Goal: Transaction & Acquisition: Obtain resource

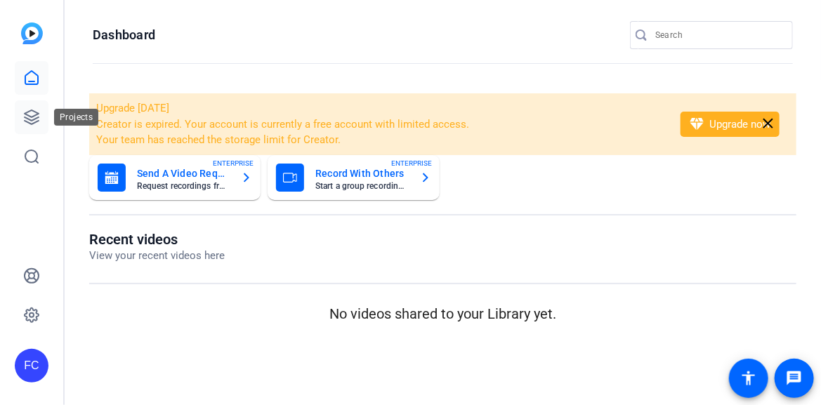
click at [33, 119] on icon at bounding box center [31, 117] width 17 height 17
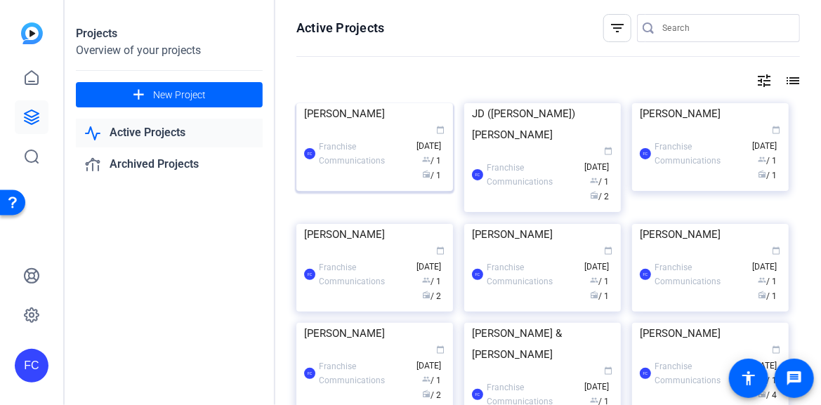
click at [351, 103] on img at bounding box center [374, 103] width 157 height 0
click at [351, 155] on div "Projects Overview of your projects add New Project Active Projects Archived Pro…" at bounding box center [443, 202] width 756 height 405
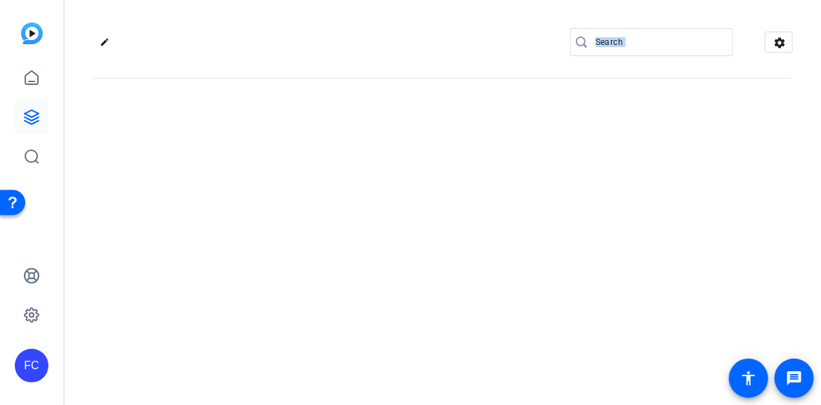
click at [351, 155] on div "edit settings" at bounding box center [443, 202] width 756 height 405
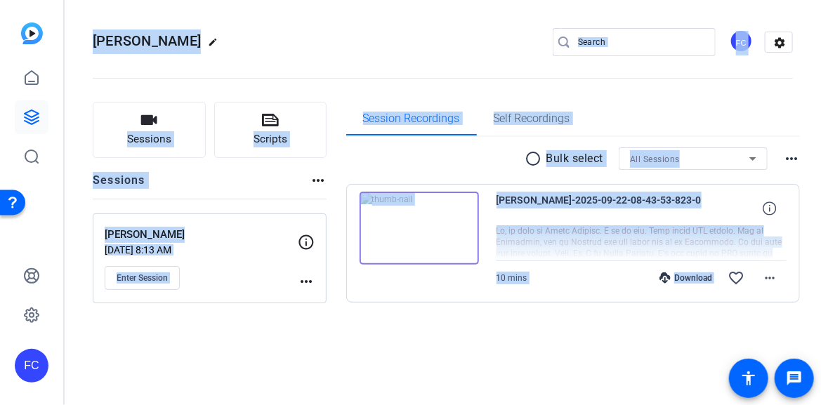
click at [416, 226] on img at bounding box center [419, 228] width 119 height 73
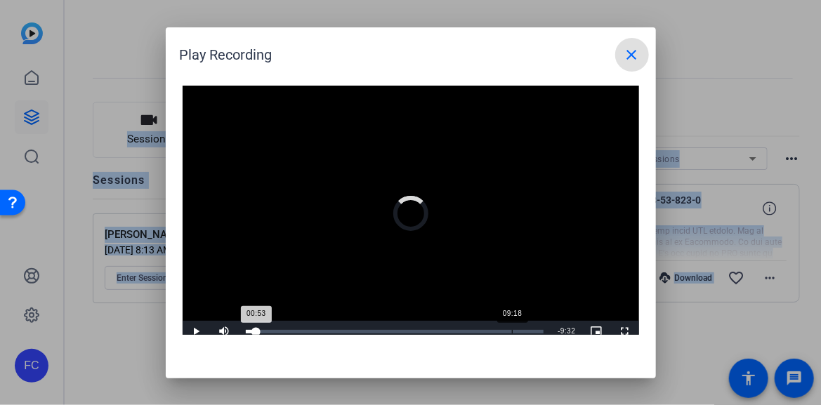
drag, startPoint x: 249, startPoint y: 332, endPoint x: 512, endPoint y: 332, distance: 263.4
click at [512, 332] on div "Loaded : 0% 09:18 00:53" at bounding box center [395, 332] width 299 height 4
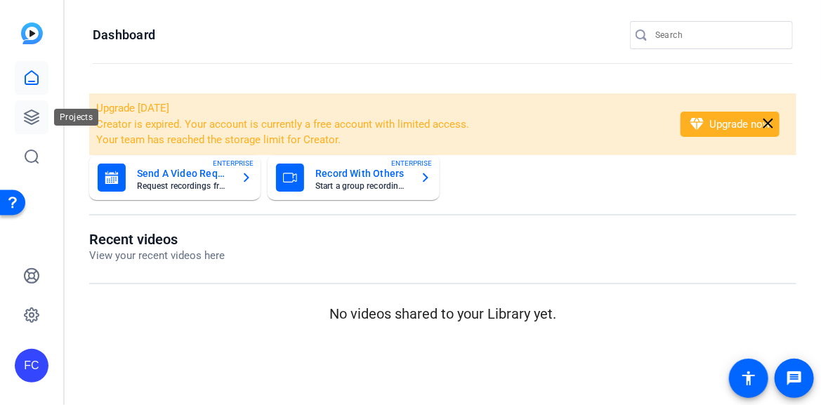
click at [34, 115] on icon at bounding box center [32, 117] width 14 height 14
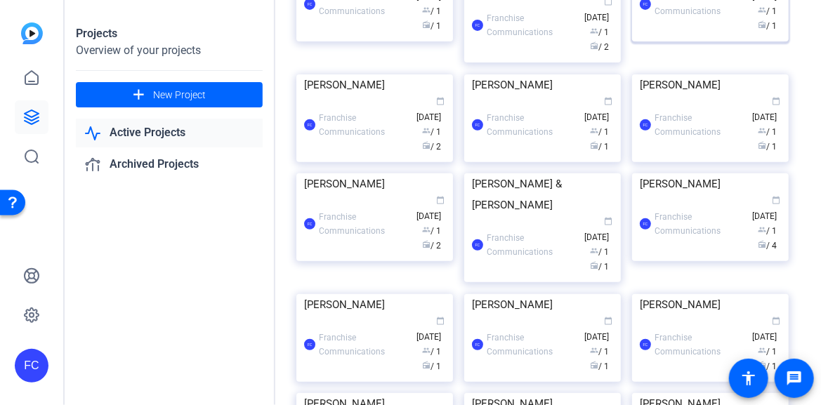
scroll to position [140, 0]
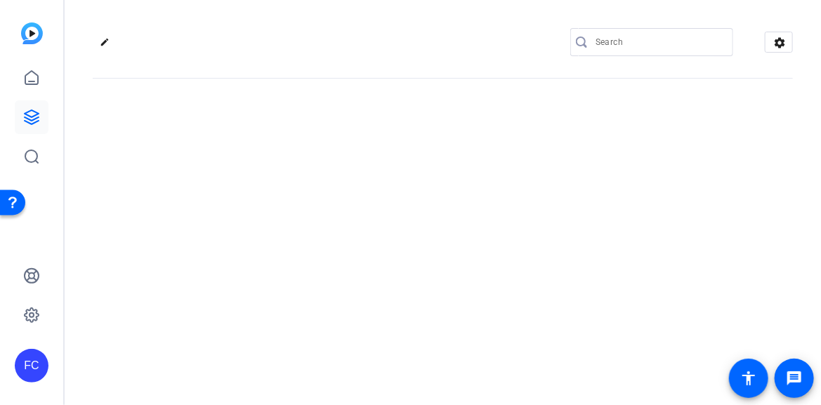
click at [644, 57] on div at bounding box center [651, 63] width 163 height 15
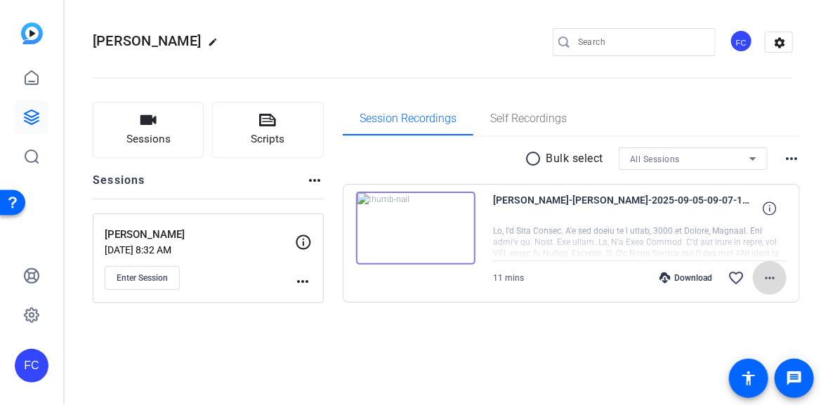
click at [770, 275] on mat-icon "more_horiz" at bounding box center [769, 278] width 17 height 17
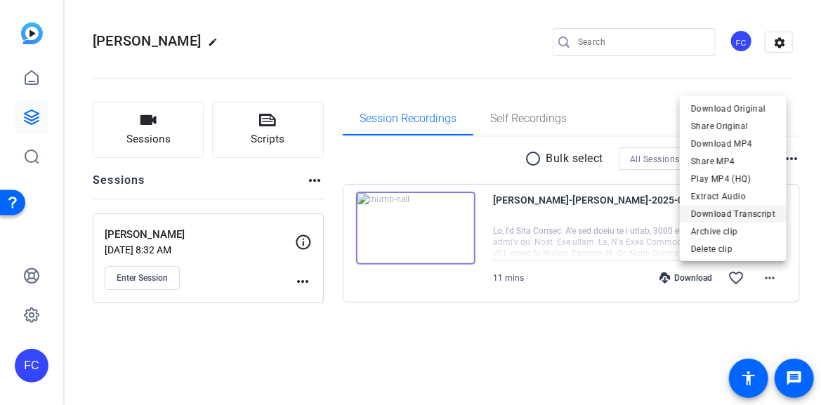
click at [748, 216] on span "Download Transcript" at bounding box center [733, 213] width 84 height 17
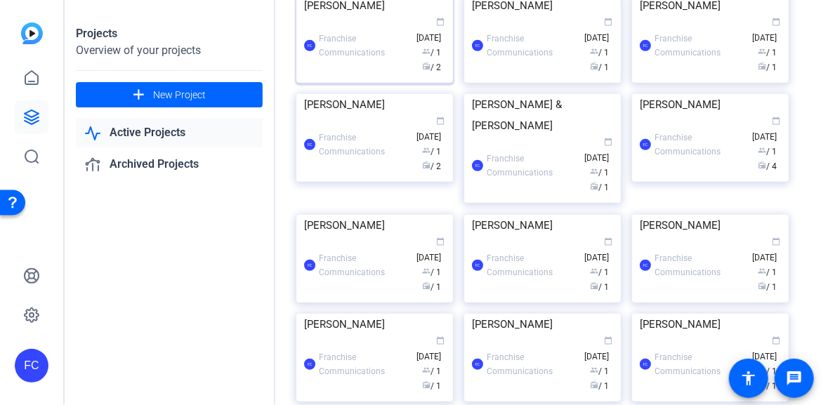
scroll to position [281, 0]
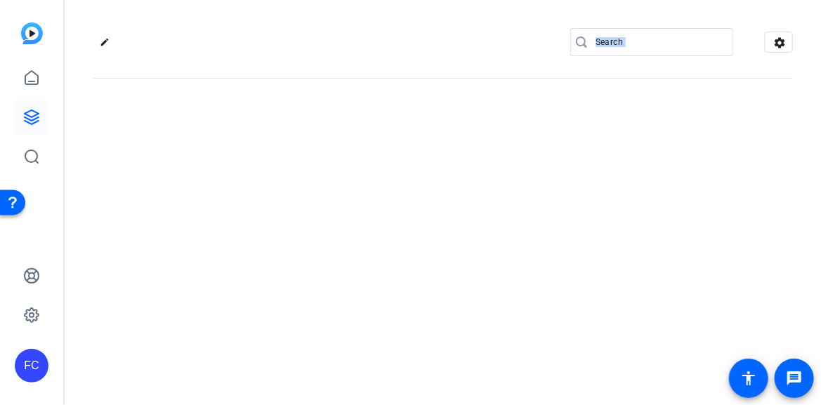
click at [683, 157] on div "edit settings" at bounding box center [443, 202] width 756 height 405
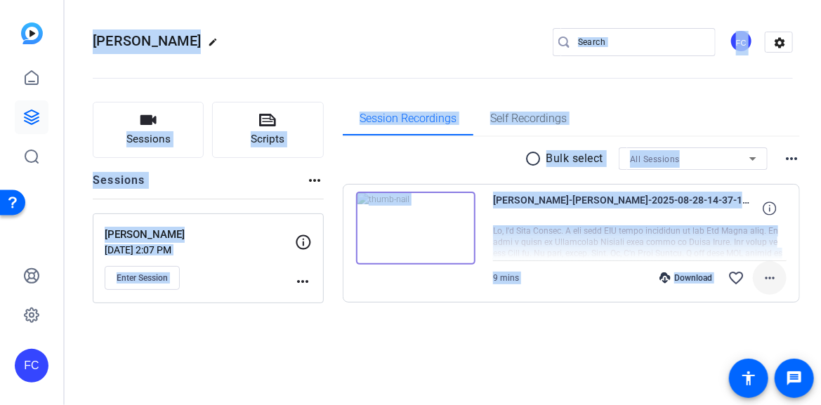
click at [768, 278] on mat-icon "more_horiz" at bounding box center [769, 278] width 17 height 17
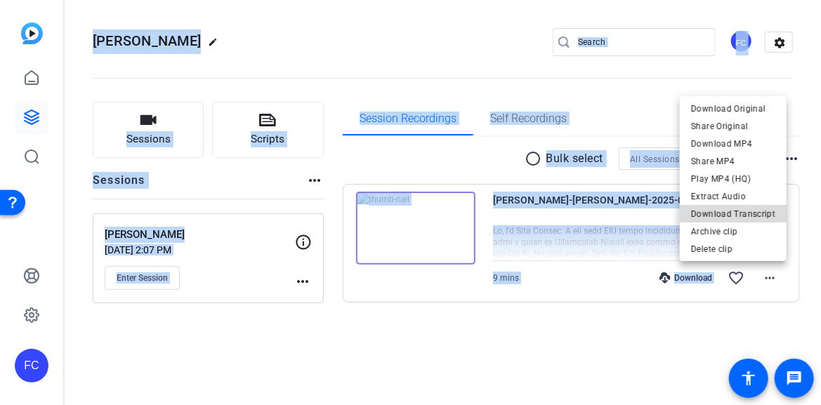
click at [748, 214] on span "Download Transcript" at bounding box center [733, 213] width 84 height 17
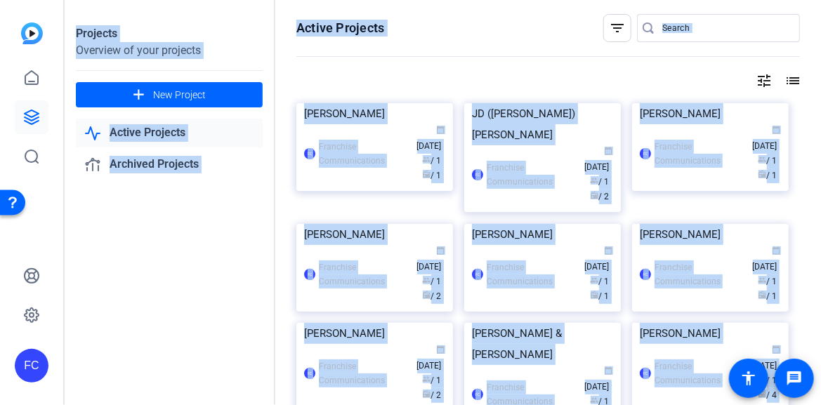
click at [679, 23] on input "Search" at bounding box center [725, 28] width 126 height 17
click at [691, 28] on input "Search" at bounding box center [725, 28] width 126 height 17
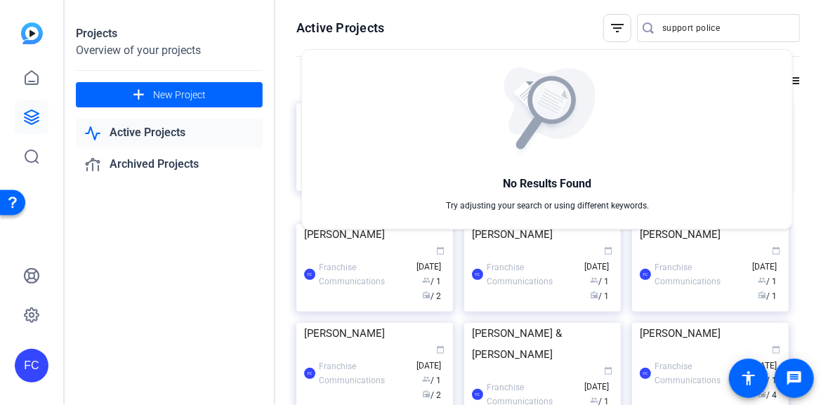
drag, startPoint x: 718, startPoint y: 28, endPoint x: 629, endPoint y: 25, distance: 89.2
click at [629, 25] on div at bounding box center [410, 202] width 821 height 405
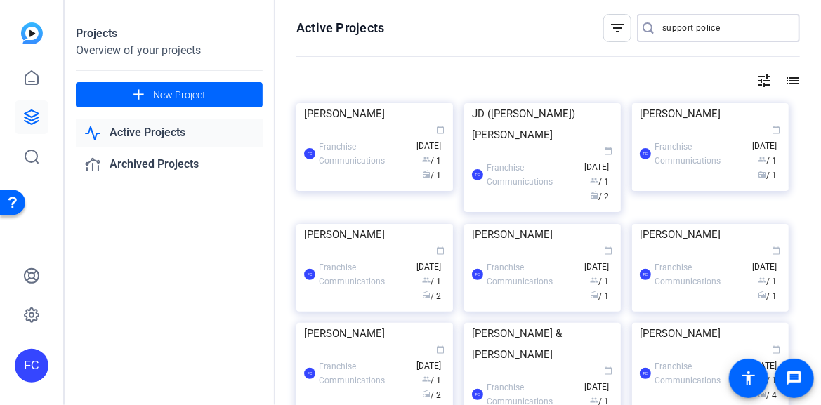
click at [716, 27] on input "support police" at bounding box center [725, 28] width 126 height 17
drag, startPoint x: 687, startPoint y: 32, endPoint x: 653, endPoint y: 32, distance: 34.4
click at [653, 32] on div "support police" at bounding box center [713, 28] width 152 height 28
type input "e"
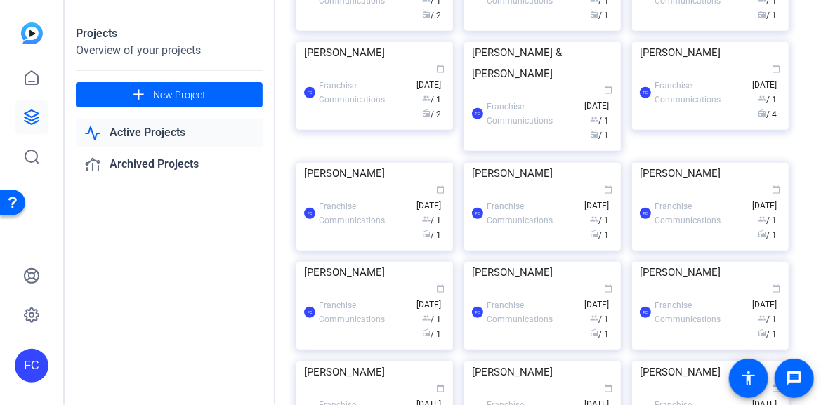
scroll to position [492, 0]
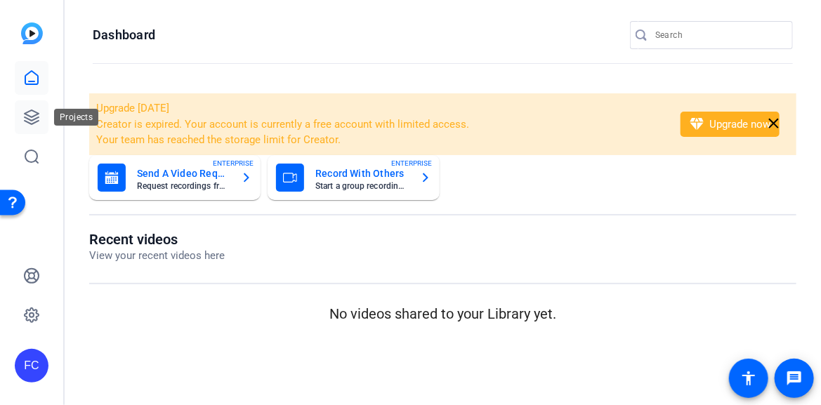
click at [29, 123] on icon at bounding box center [32, 117] width 14 height 14
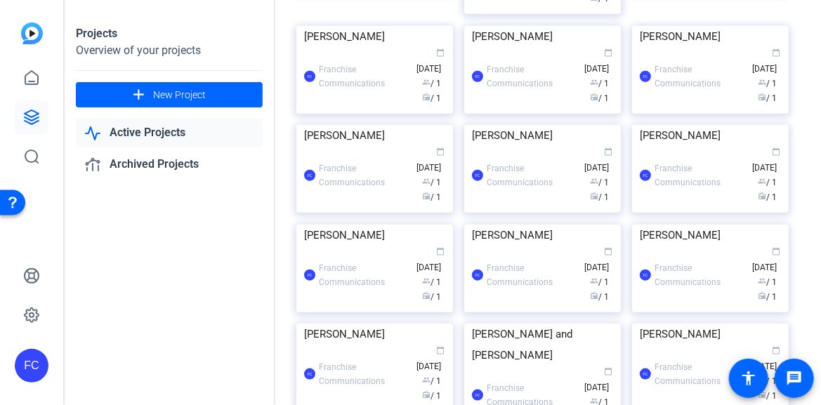
scroll to position [421, 0]
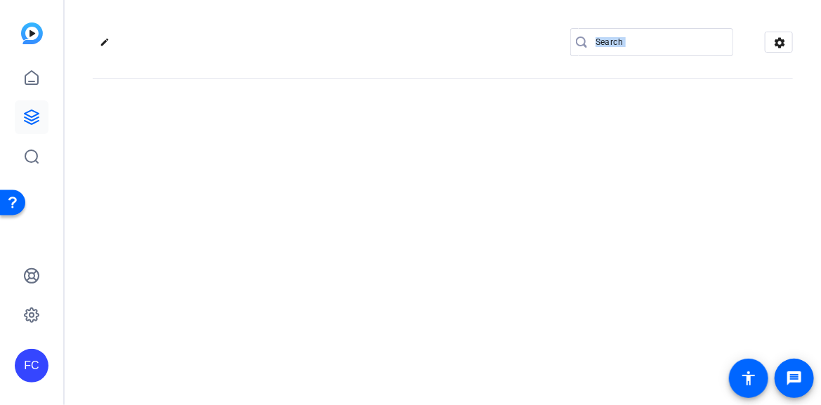
click at [551, 191] on div "edit settings" at bounding box center [443, 202] width 756 height 405
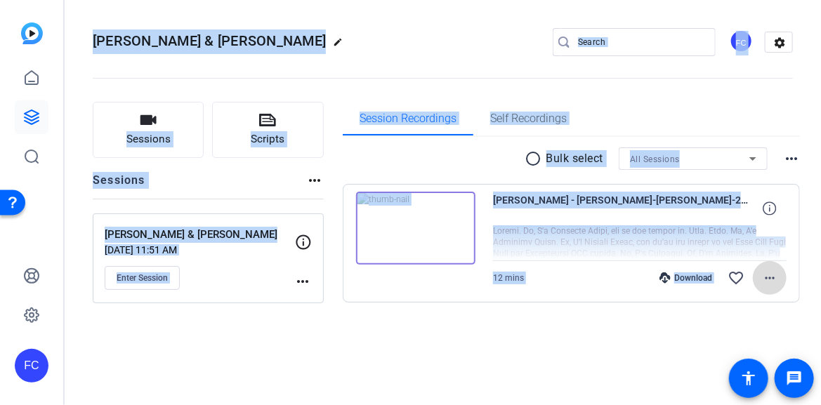
click at [768, 278] on mat-icon "more_horiz" at bounding box center [769, 278] width 17 height 17
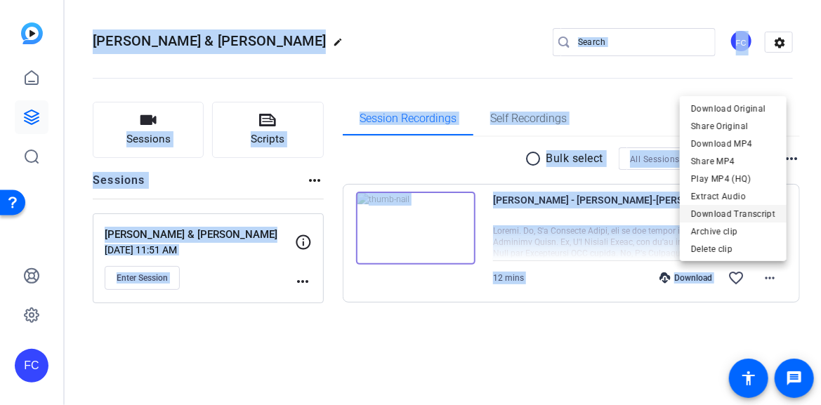
click at [755, 211] on span "Download Transcript" at bounding box center [733, 213] width 84 height 17
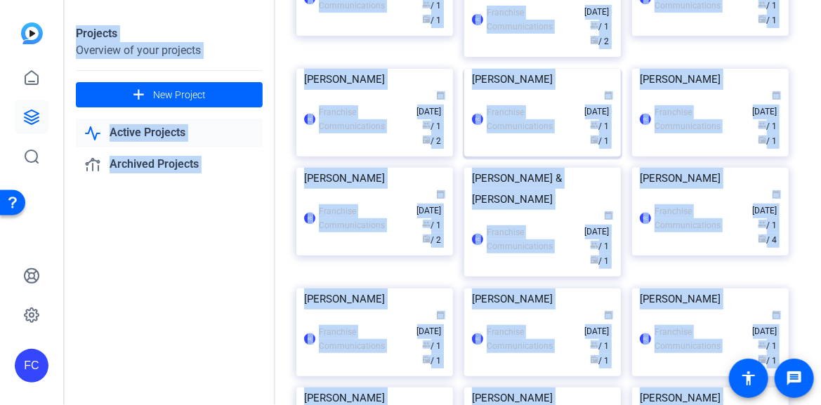
scroll to position [211, 0]
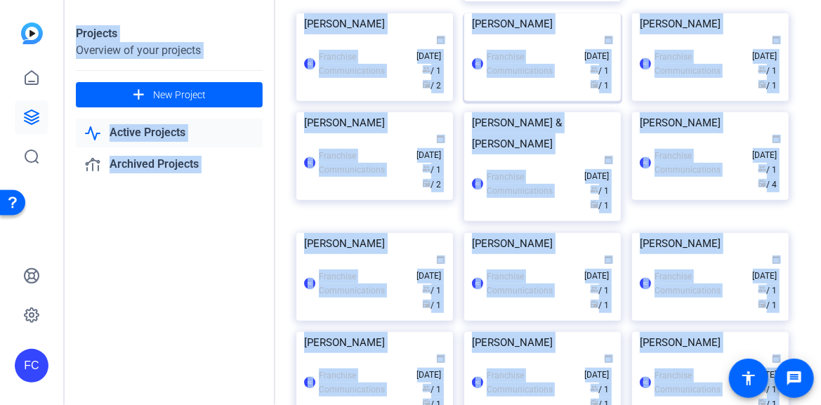
click at [524, 13] on img at bounding box center [542, 13] width 157 height 0
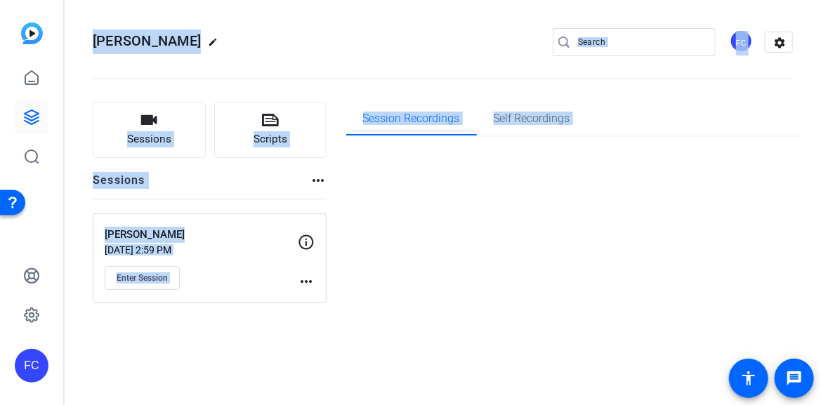
click at [524, 189] on div "[PERSON_NAME] edit FC settings Sessions Scripts Sessions more_horiz [PERSON_NAM…" at bounding box center [443, 202] width 756 height 405
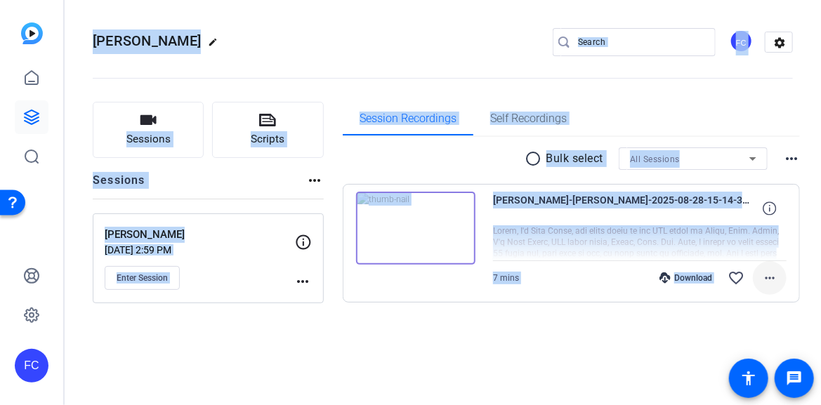
click at [770, 275] on mat-icon "more_horiz" at bounding box center [769, 278] width 17 height 17
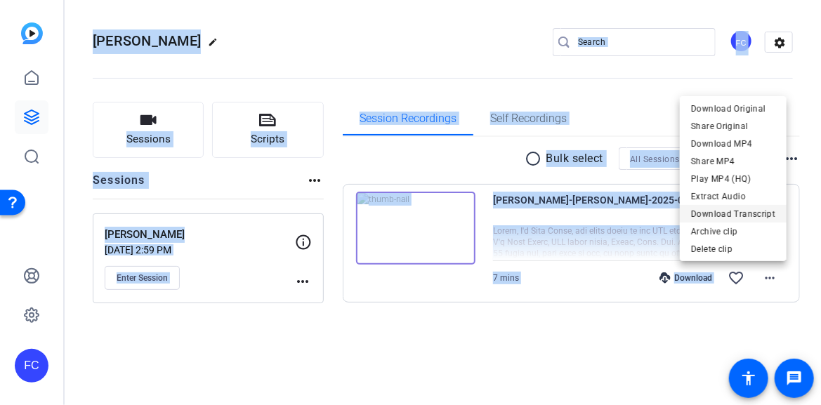
click at [720, 211] on span "Download Transcript" at bounding box center [733, 213] width 84 height 17
